Goal: Information Seeking & Learning: Learn about a topic

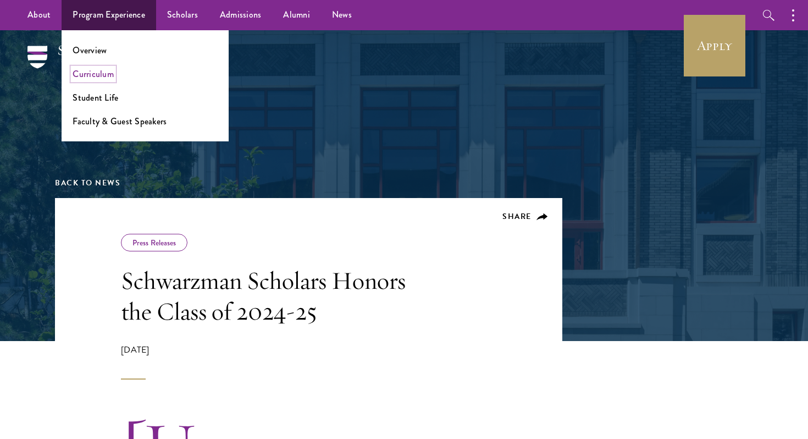
click at [108, 76] on link "Curriculum" at bounding box center [93, 74] width 41 height 13
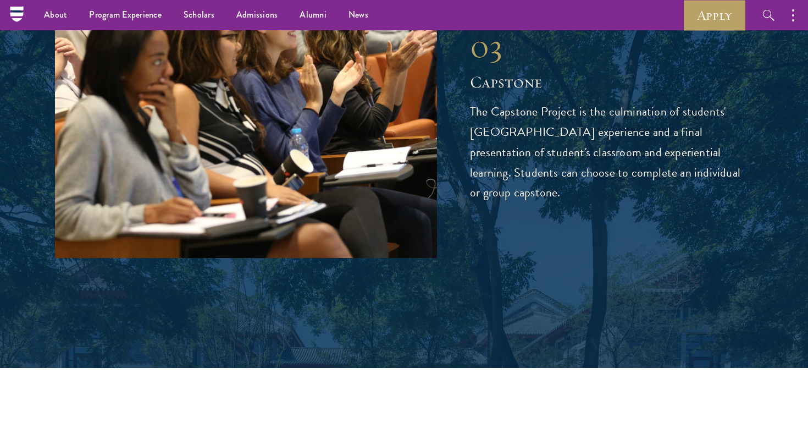
scroll to position [3802, 0]
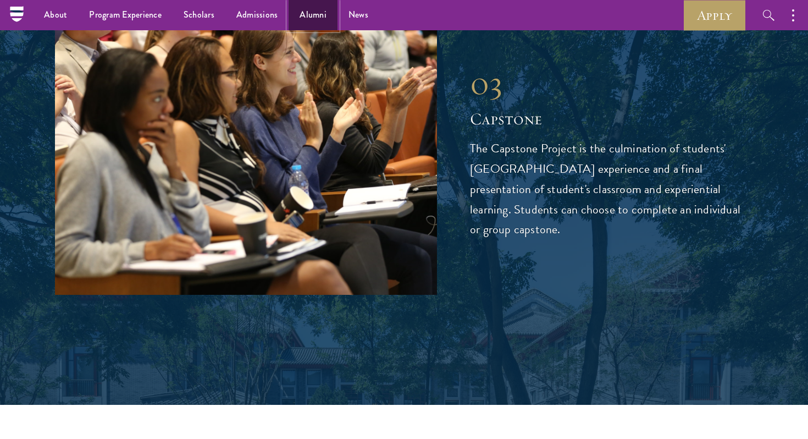
click at [311, 23] on link "Alumni" at bounding box center [313, 15] width 49 height 30
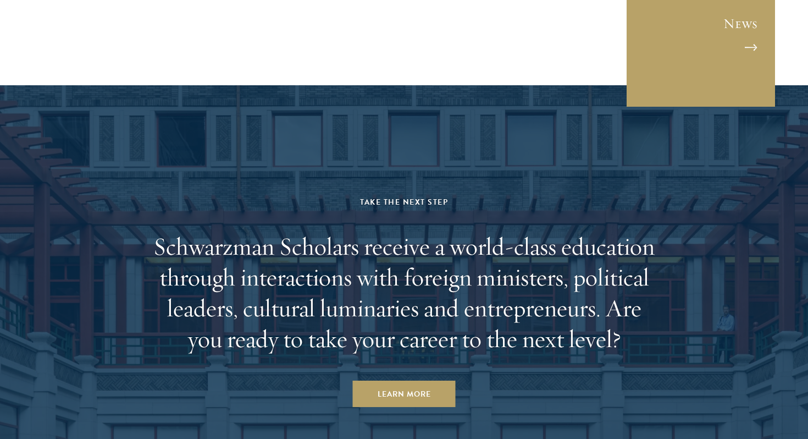
scroll to position [4763, 0]
